Goal: Task Accomplishment & Management: Complete application form

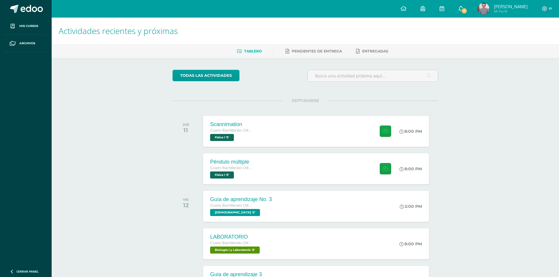
click at [462, 9] on icon at bounding box center [460, 8] width 5 height 5
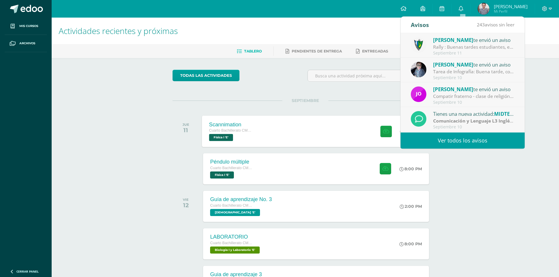
click at [264, 144] on div "Scannimation Cuarto Bachillerato CMP Bachillerato en CCLL con Orientación en Co…" at bounding box center [316, 131] width 228 height 31
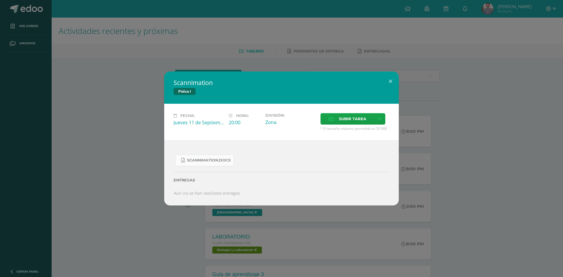
click at [183, 163] on link "Scannimation.docx" at bounding box center [204, 160] width 59 height 11
click at [383, 75] on button at bounding box center [390, 82] width 17 height 20
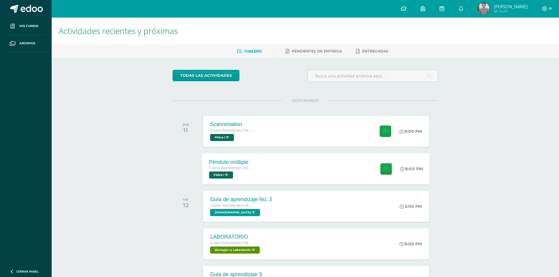
click at [239, 174] on div "Cuarto Bachillerato CMP Bachillerato en CCLL con Orientación en Computación Fís…" at bounding box center [231, 171] width 45 height 13
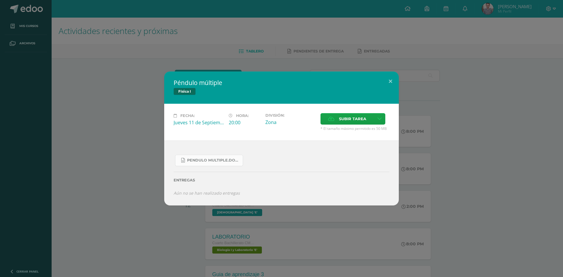
click at [233, 158] on span "Pendulo multiple.docx" at bounding box center [213, 160] width 53 height 5
click at [389, 77] on button at bounding box center [390, 82] width 17 height 20
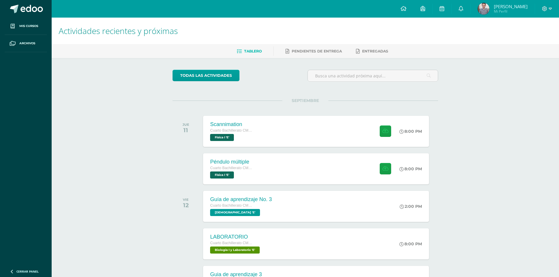
drag, startPoint x: 401, startPoint y: 71, endPoint x: 335, endPoint y: 99, distance: 71.8
click at [340, 96] on div "todas las Actividades No tienes actividades Échale un vistazo a los demás perío…" at bounding box center [305, 214] width 289 height 313
drag, startPoint x: 331, startPoint y: 254, endPoint x: 333, endPoint y: 245, distance: 8.8
drag, startPoint x: 333, startPoint y: 245, endPoint x: 283, endPoint y: 256, distance: 51.2
click at [349, 176] on div "Péndulo múltiple Cuarto Bachillerato CMP Bachillerato en CCLL con Orientación e…" at bounding box center [316, 168] width 228 height 31
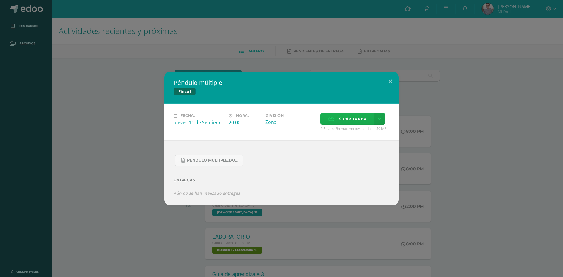
click at [367, 121] on label "Subir tarea" at bounding box center [347, 118] width 53 height 11
click at [0, 0] on input "Subir tarea" at bounding box center [0, 0] width 0 height 0
click at [377, 113] on link at bounding box center [379, 118] width 11 height 11
click at [356, 129] on span "Subir enlace" at bounding box center [354, 132] width 25 height 6
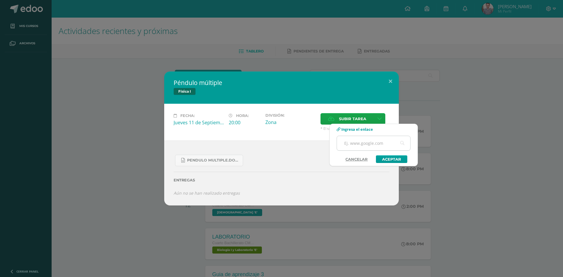
click at [350, 146] on input "text" at bounding box center [373, 143] width 73 height 14
paste input "[URL][DOMAIN_NAME]"
type input "[URL][DOMAIN_NAME]"
click at [385, 155] on div "[URL][DOMAIN_NAME]" at bounding box center [374, 146] width 74 height 20
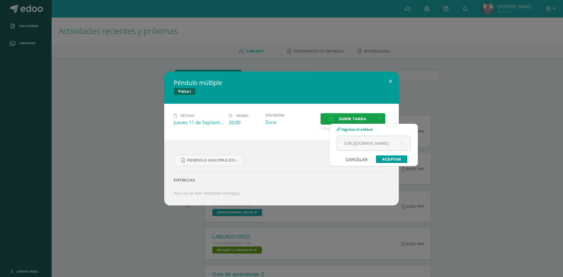
scroll to position [0, 0]
click at [385, 162] on link "Aceptar" at bounding box center [391, 159] width 31 height 8
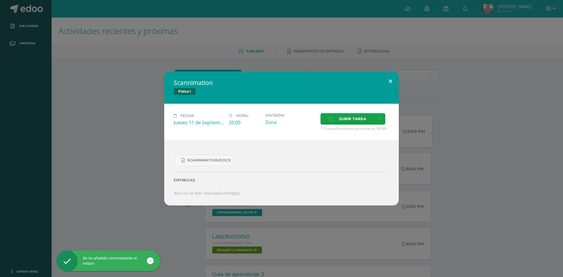
click at [387, 77] on button at bounding box center [390, 82] width 17 height 20
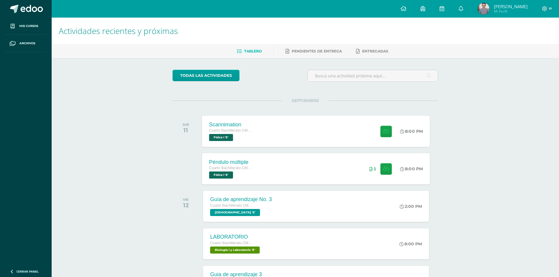
click at [271, 167] on div "Péndulo múltiple Cuarto Bachillerato CMP Bachillerato en CCLL con Orientación e…" at bounding box center [316, 168] width 228 height 31
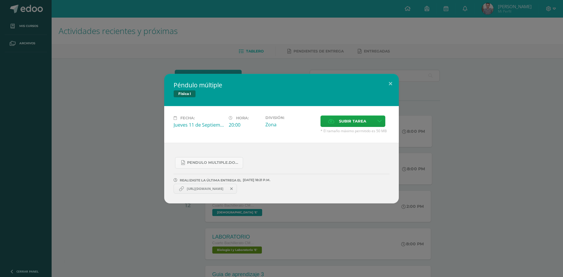
click at [217, 187] on span "[URL][DOMAIN_NAME]" at bounding box center [205, 189] width 43 height 5
click at [219, 192] on link "[URL][DOMAIN_NAME]" at bounding box center [205, 189] width 63 height 10
click at [218, 192] on link "[URL][DOMAIN_NAME]" at bounding box center [205, 189] width 63 height 10
click at [218, 189] on span "[URL][DOMAIN_NAME]" at bounding box center [205, 189] width 43 height 5
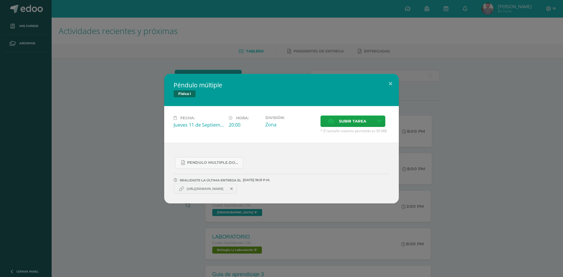
click at [218, 189] on span "[URL][DOMAIN_NAME]" at bounding box center [205, 189] width 43 height 5
drag, startPoint x: 218, startPoint y: 189, endPoint x: 218, endPoint y: 195, distance: 6.2
